Goal: Information Seeking & Learning: Check status

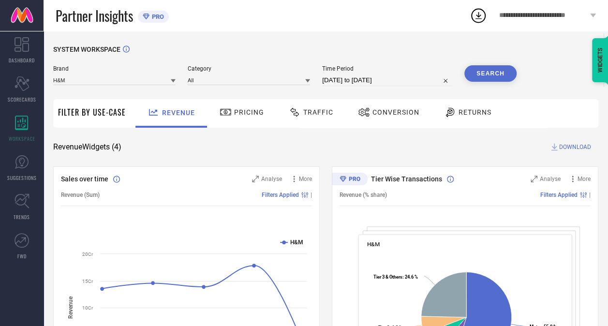
scroll to position [55, 0]
click at [320, 107] on div "Traffic" at bounding box center [310, 112] width 49 height 16
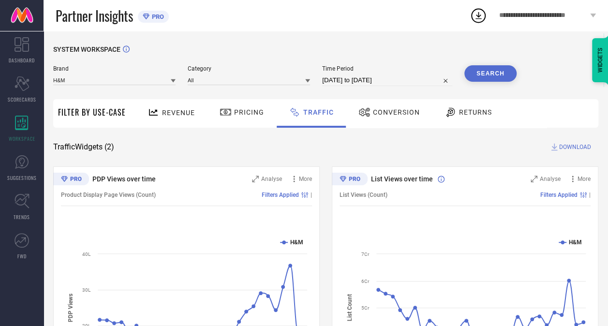
select select "7"
select select "2025"
select select "8"
select select "2025"
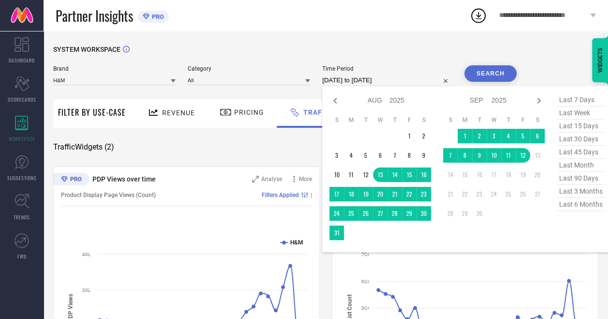
click at [357, 83] on input "[DATE] to [DATE]" at bounding box center [387, 80] width 130 height 12
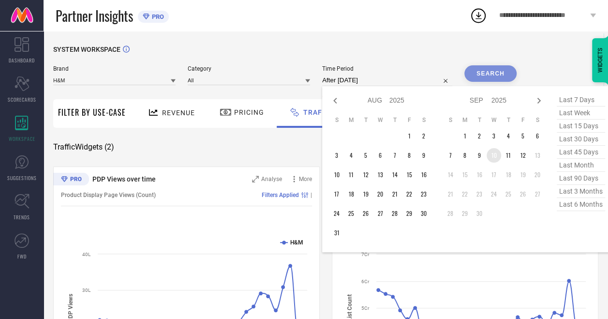
click at [490, 159] on td "10" at bounding box center [493, 155] width 15 height 15
type input "[DATE] to [DATE]"
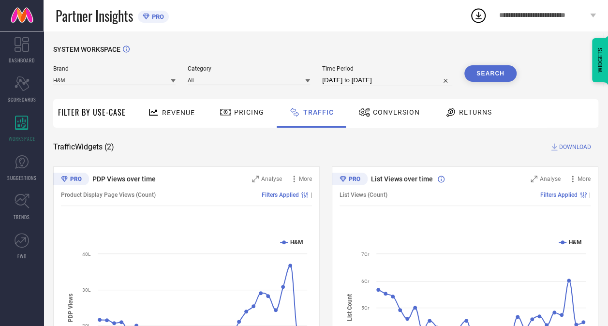
click at [488, 69] on button "Search" at bounding box center [490, 73] width 52 height 16
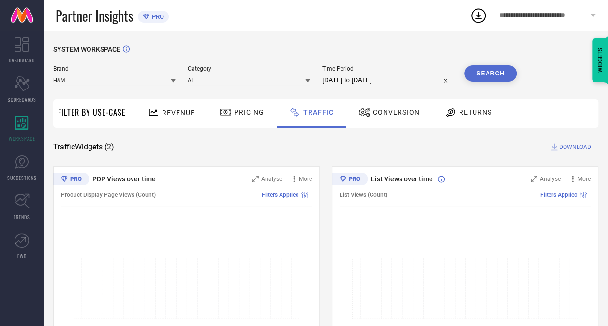
scroll to position [97, 0]
